Goal: Task Accomplishment & Management: Manage account settings

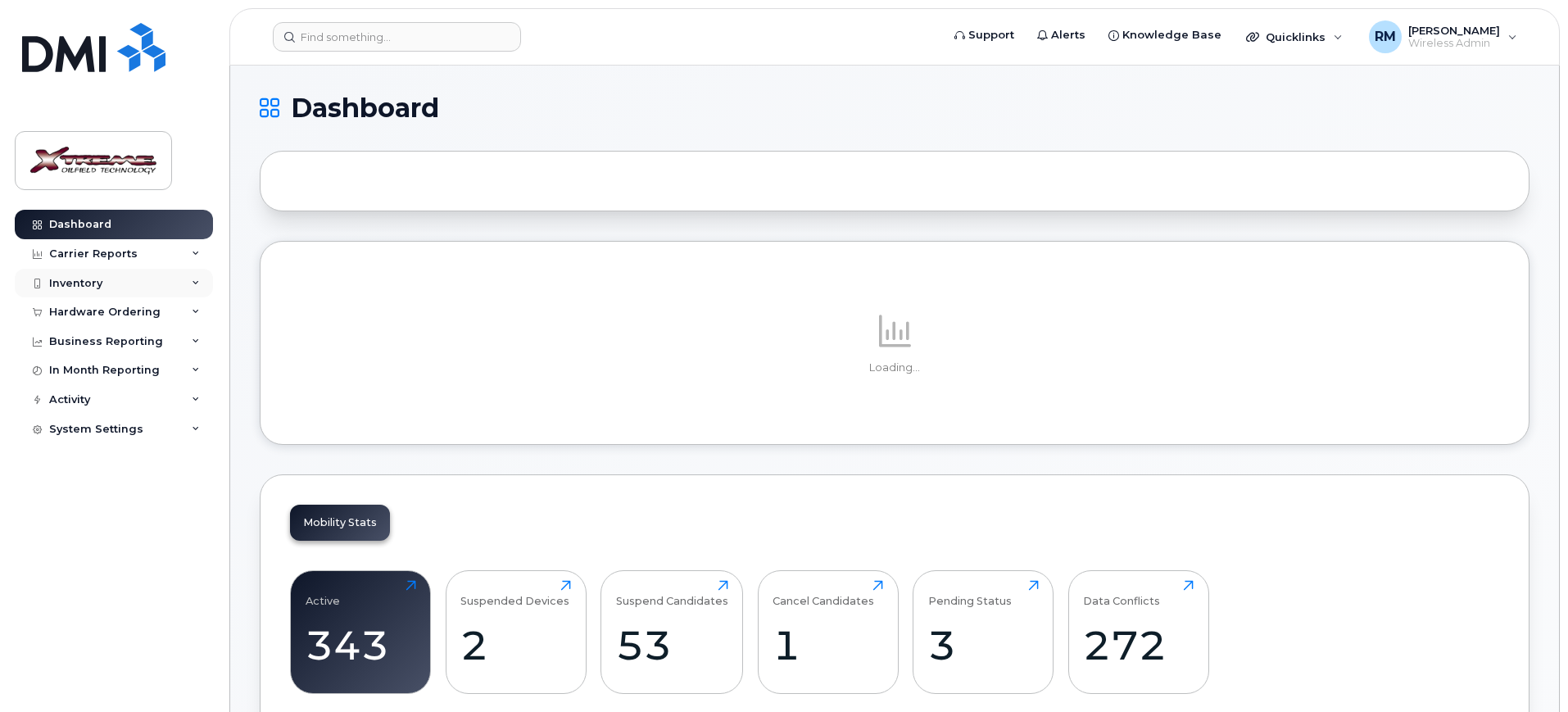
click at [77, 286] on div "Inventory" at bounding box center [76, 284] width 54 height 13
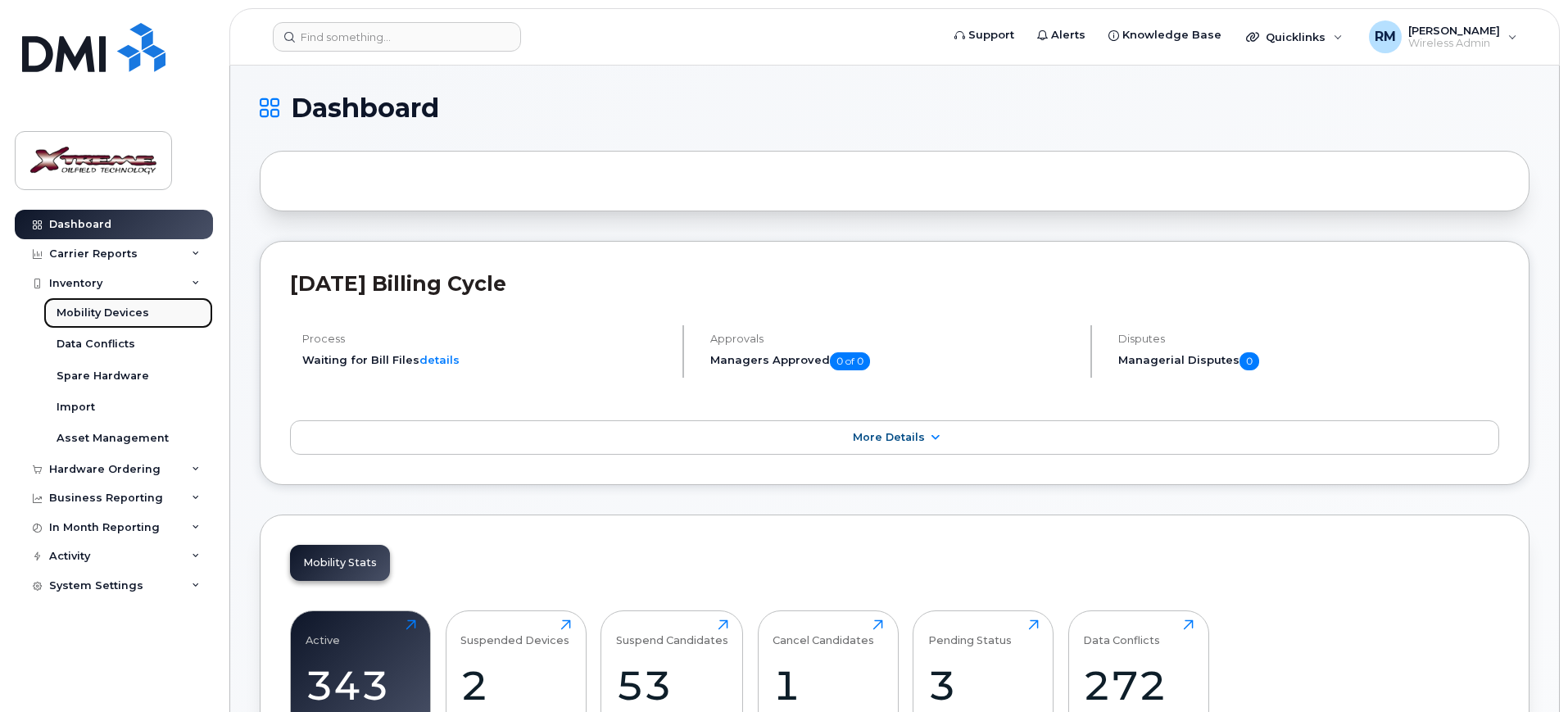
click at [129, 315] on div "Mobility Devices" at bounding box center [103, 312] width 93 height 14
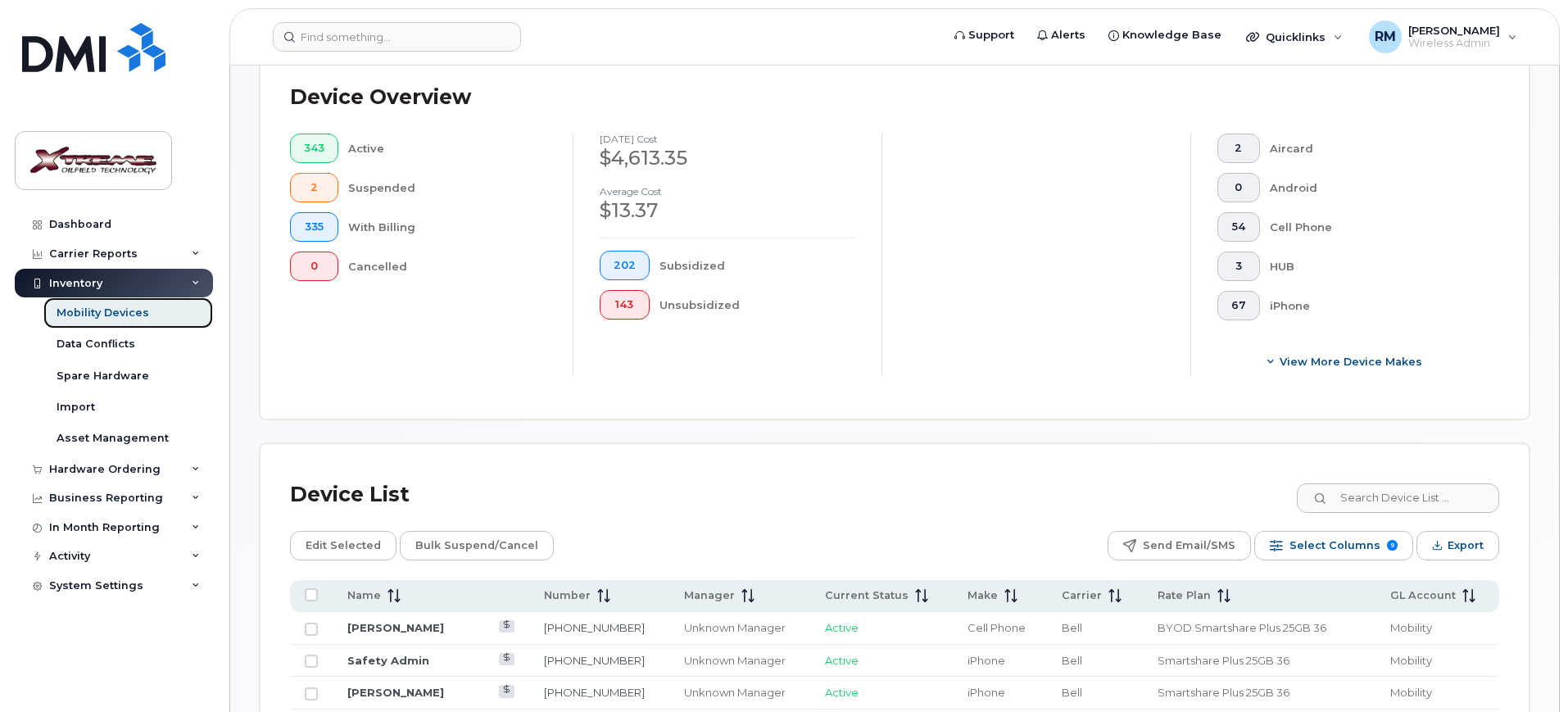
scroll to position [512, 0]
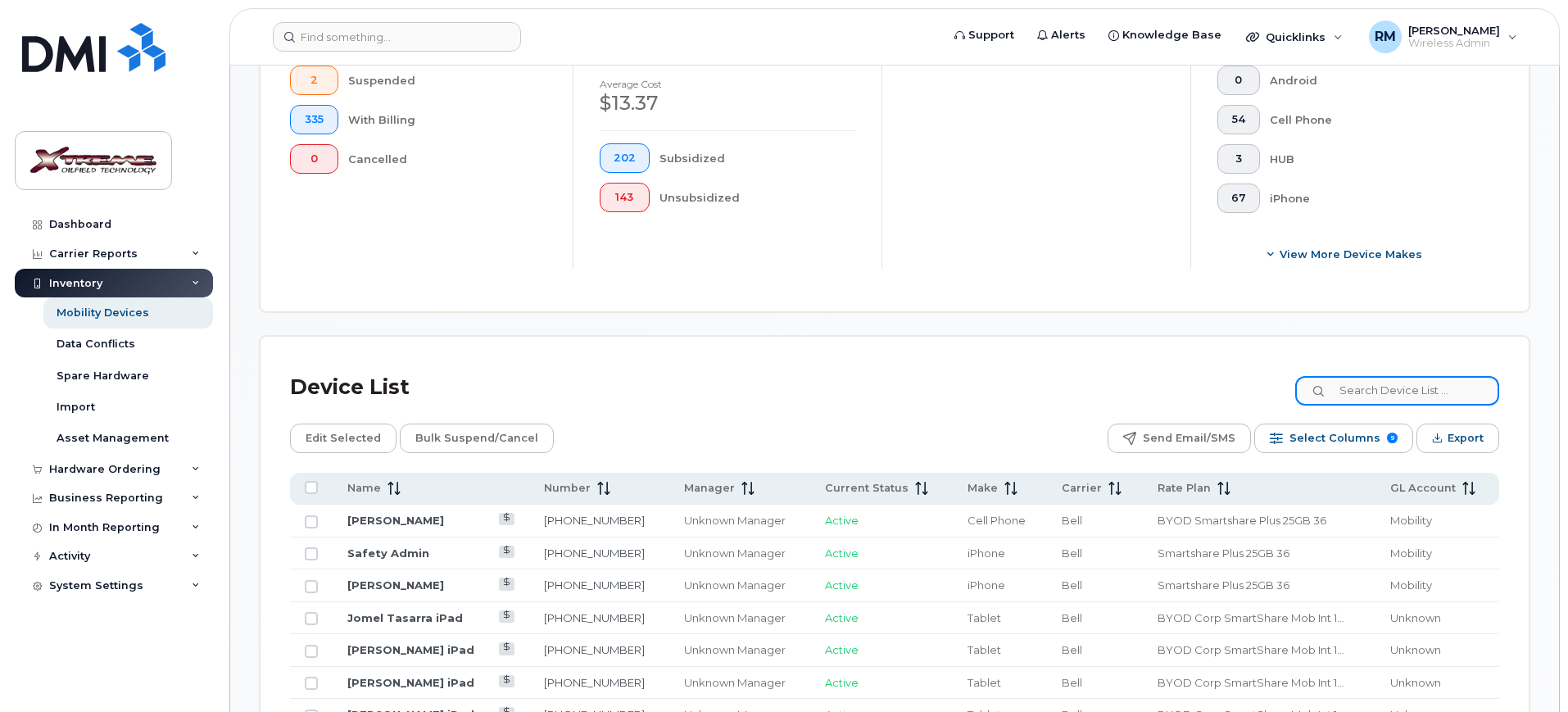
click at [1432, 376] on input at bounding box center [1397, 390] width 204 height 30
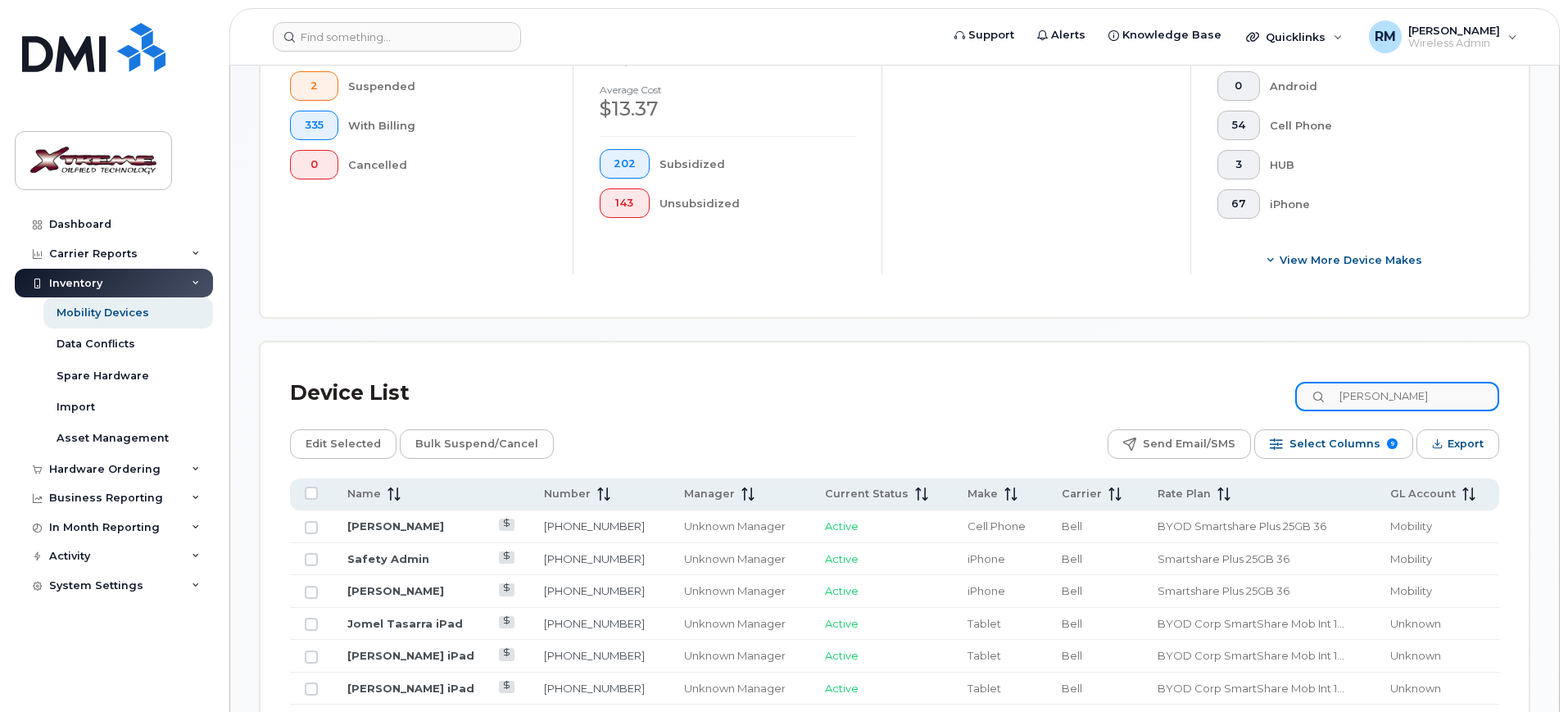
type input "cody"
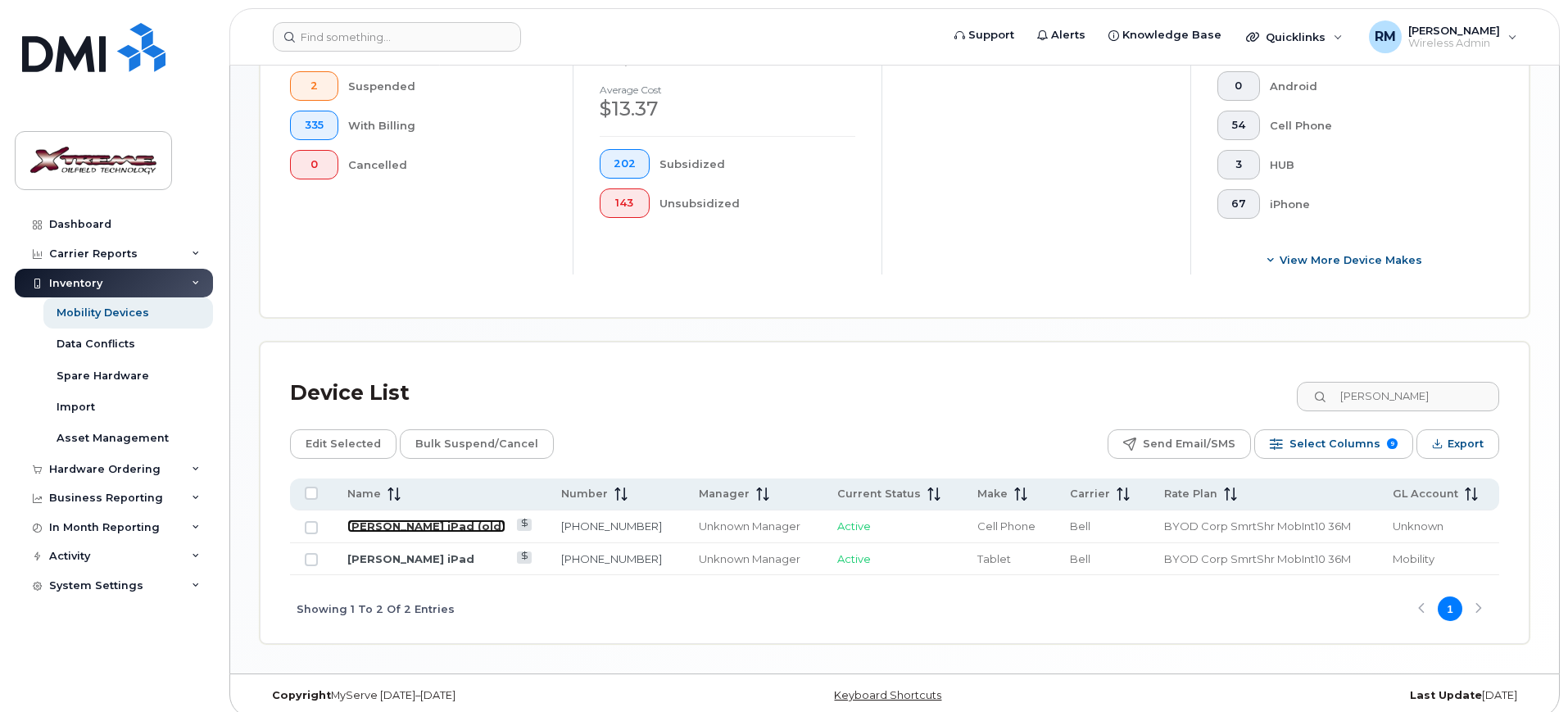
click at [427, 519] on link "[PERSON_NAME] iPad (old)" at bounding box center [427, 526] width 158 height 13
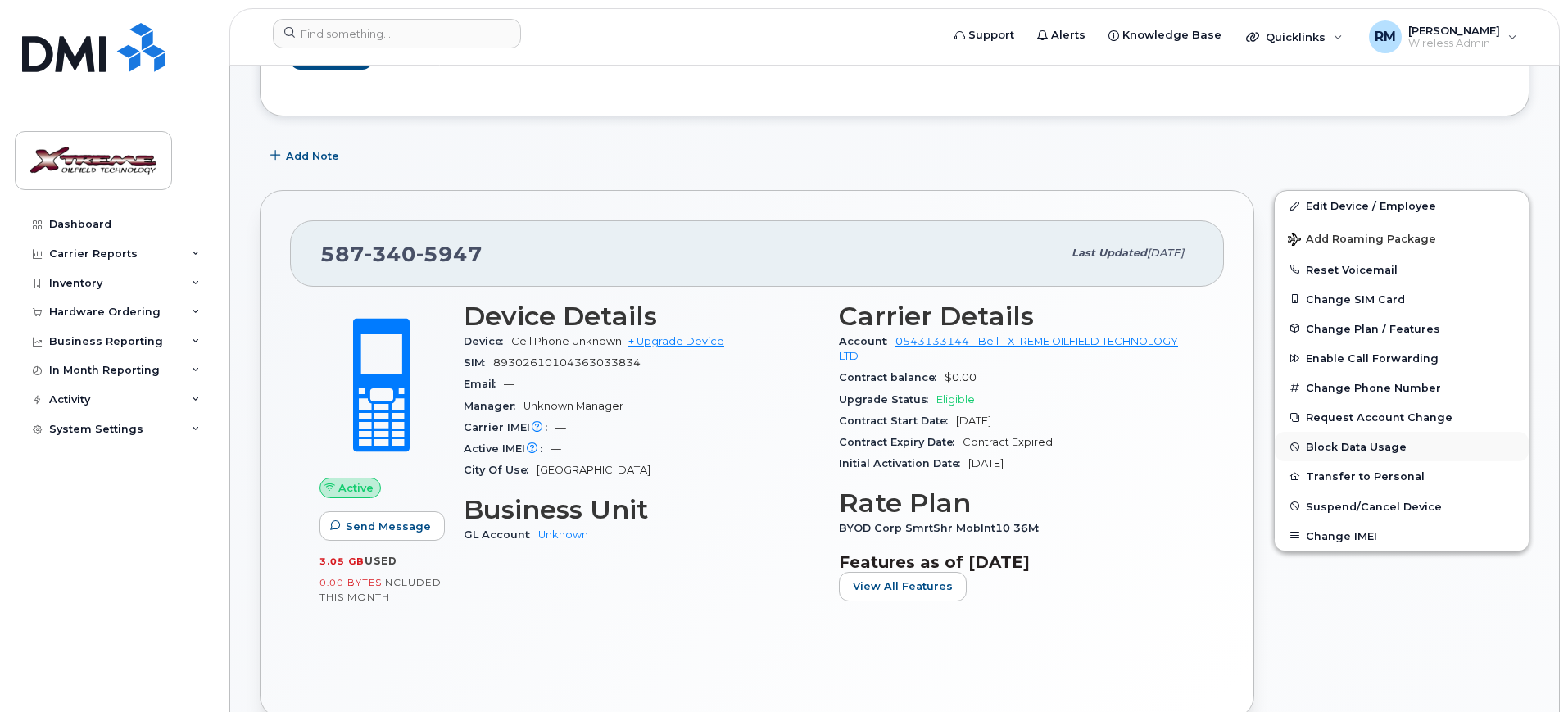
scroll to position [205, 0]
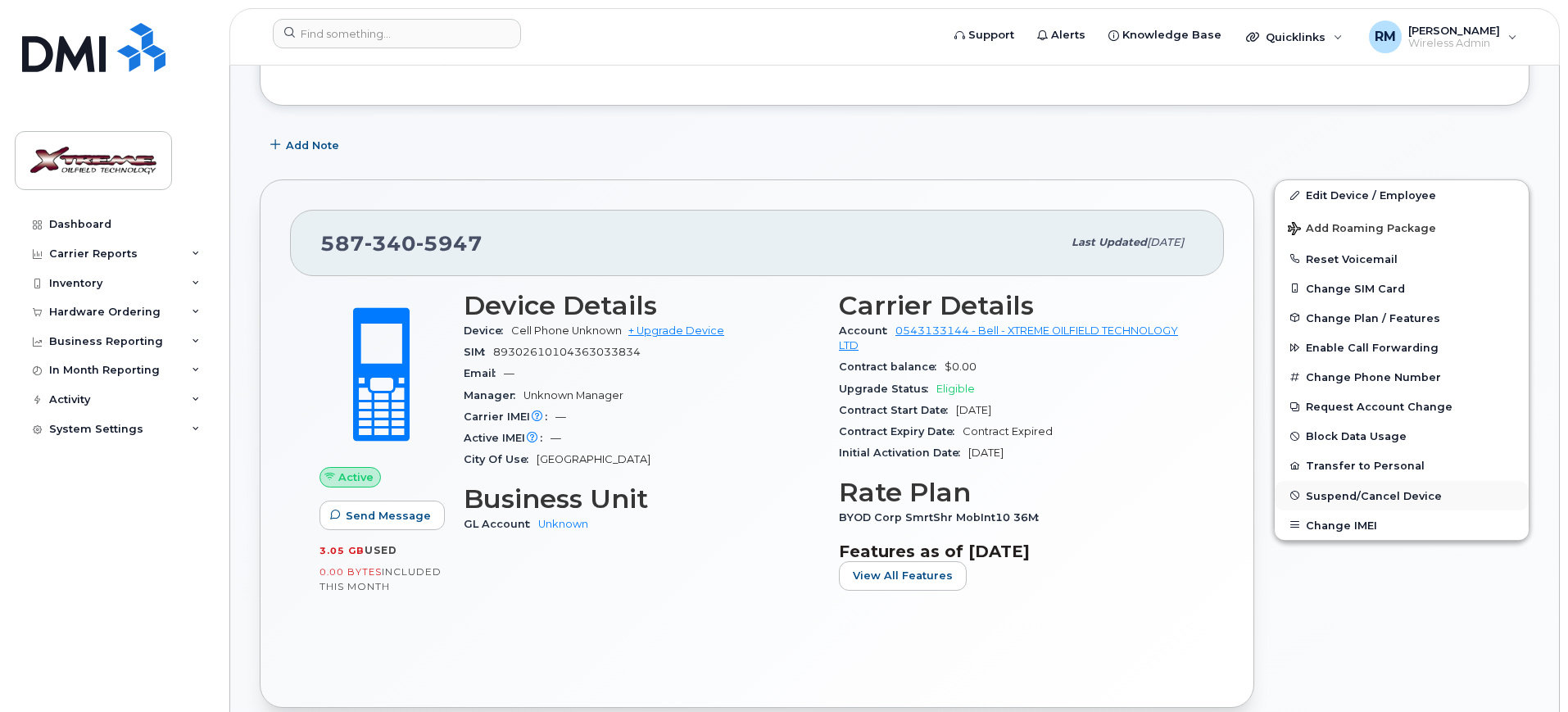
click at [1362, 490] on span "Suspend/Cancel Device" at bounding box center [1374, 494] width 136 height 12
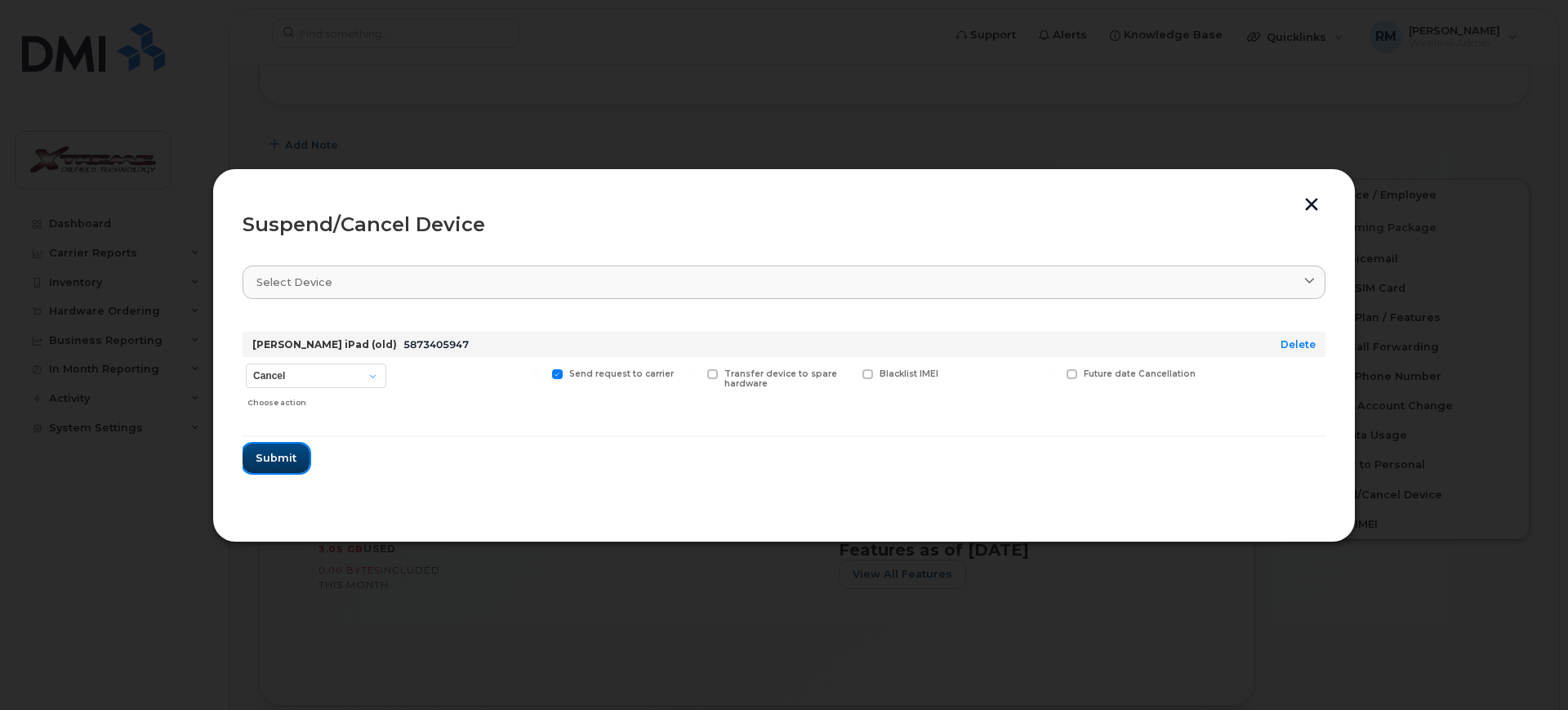
click at [287, 470] on button "Submit" at bounding box center [276, 458] width 67 height 30
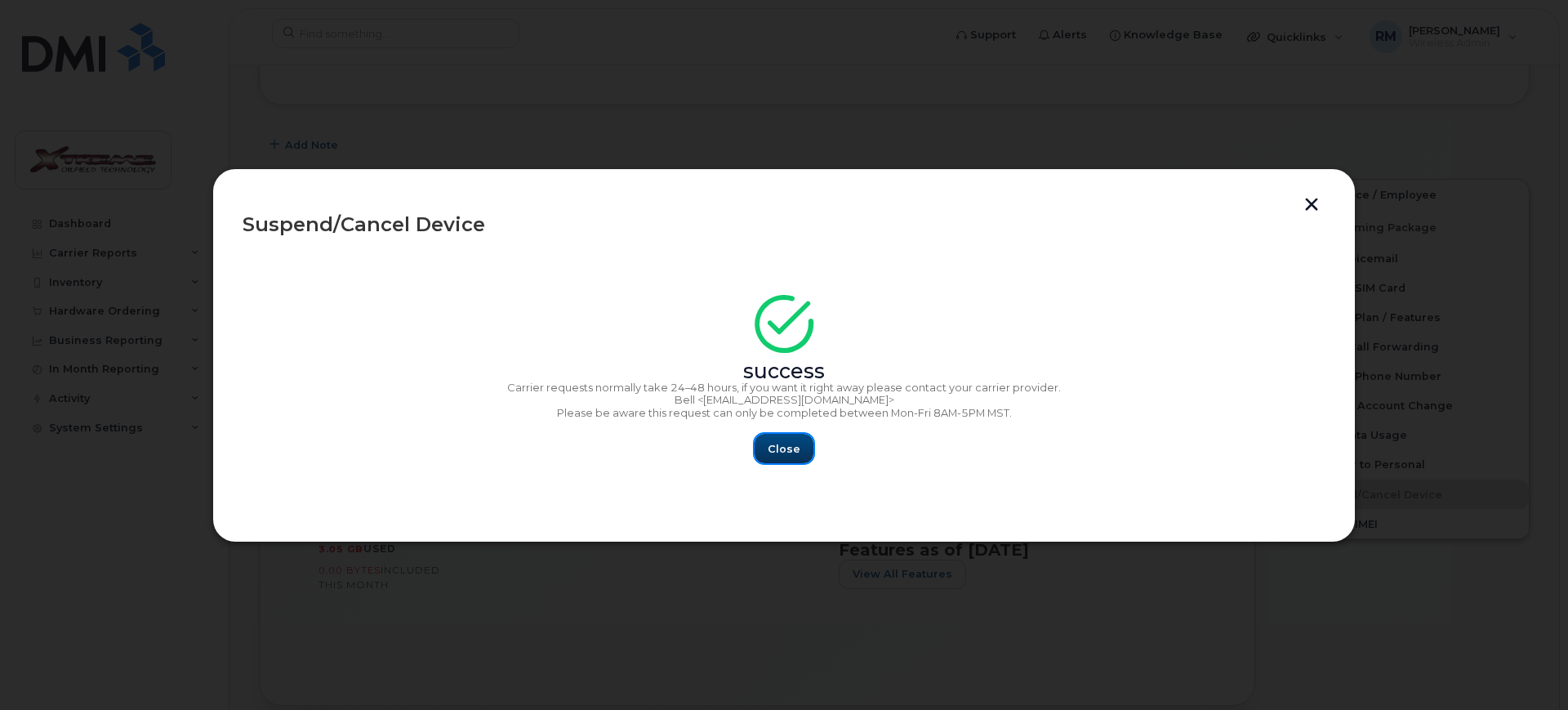
click at [775, 443] on span "Close" at bounding box center [784, 449] width 32 height 15
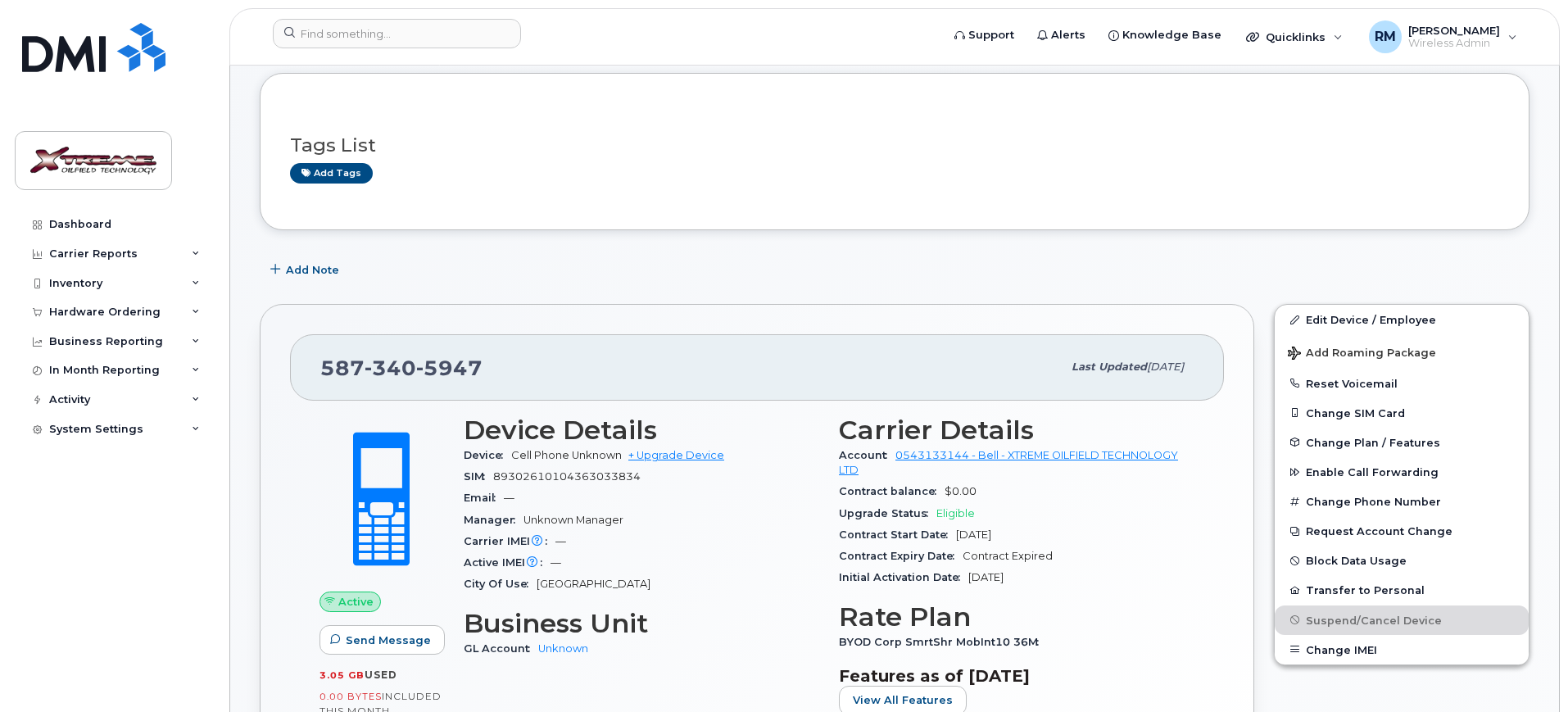
scroll to position [0, 0]
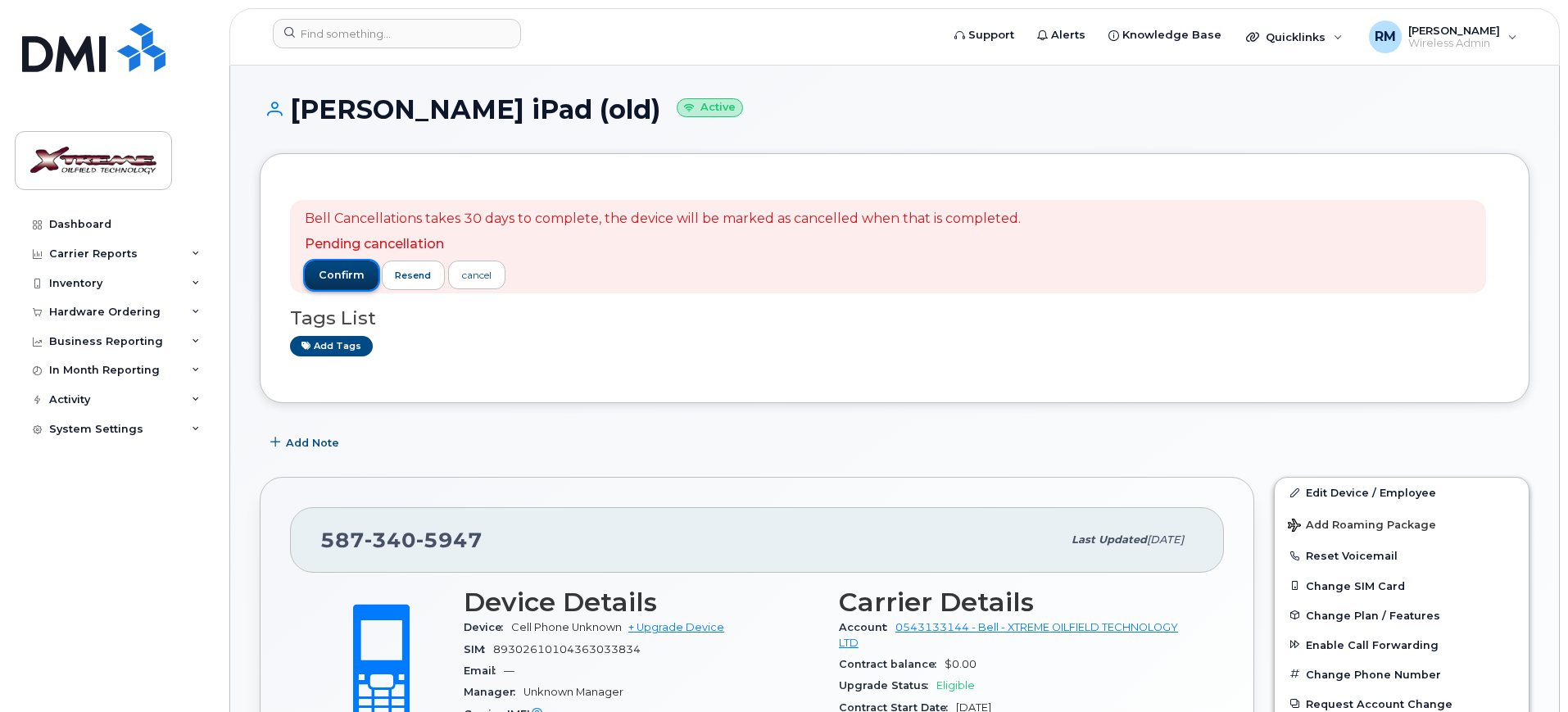
click at [347, 281] on span "confirm" at bounding box center [342, 275] width 46 height 14
